Goal: Information Seeking & Learning: Learn about a topic

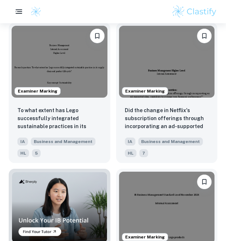
scroll to position [572, 0]
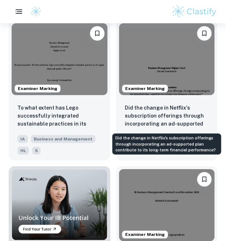
click at [145, 104] on p "Did the change in Netflix's subscription offerings through incorporating an ad-…" at bounding box center [167, 116] width 84 height 25
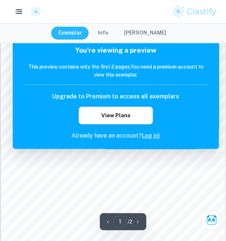
scroll to position [58, 0]
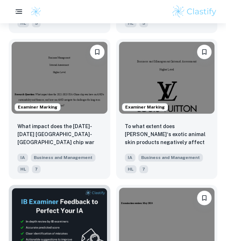
scroll to position [1426, 0]
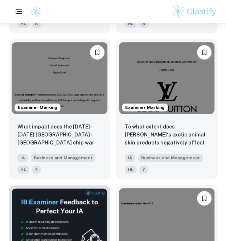
click at [182, 125] on div "To what extent does [PERSON_NAME]‘s exotic animal skin products negatively affe…" at bounding box center [167, 148] width 102 height 62
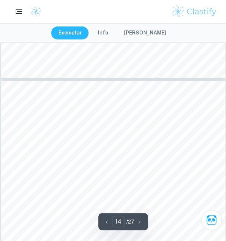
scroll to position [3894, 0]
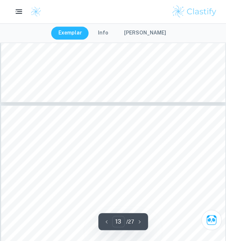
type input "12"
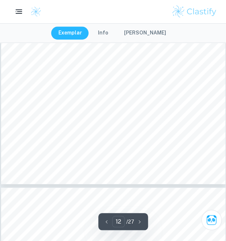
scroll to position [3475, 0]
